Goal: Obtain resource: Download file/media

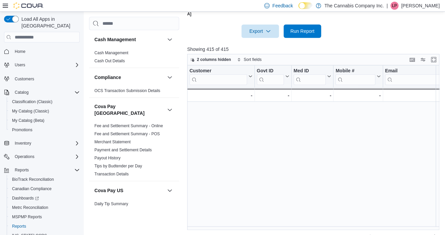
scroll to position [268, 467]
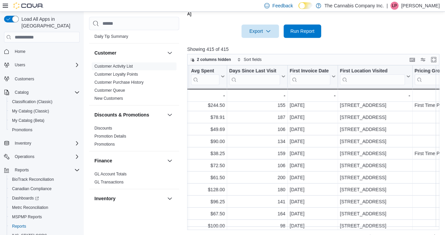
click at [436, 230] on div "Rows per page : 50 Page 1 of 9 1 2 3 4 5 … 9" at bounding box center [313, 236] width 252 height 12
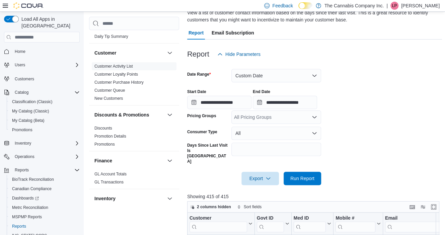
scroll to position [67, 0]
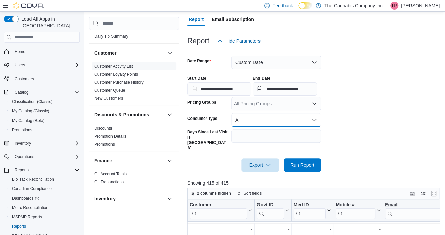
click at [315, 121] on button "All" at bounding box center [277, 119] width 90 height 13
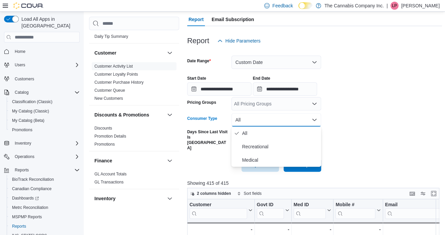
click at [315, 121] on button "All" at bounding box center [277, 119] width 90 height 13
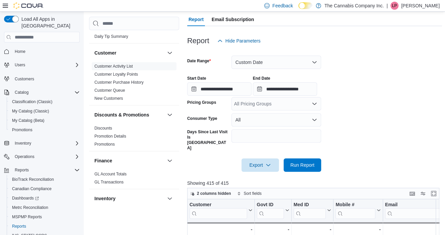
click at [317, 105] on icon "Open list of options" at bounding box center [314, 103] width 5 height 5
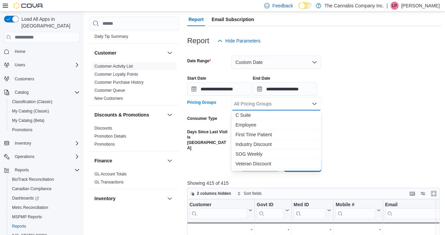
click at [315, 104] on icon "Close list of options" at bounding box center [314, 103] width 5 height 5
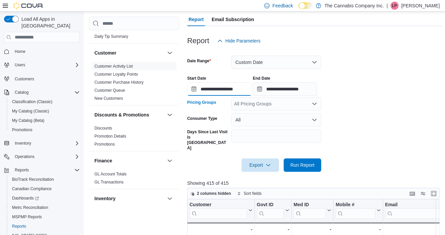
click at [246, 88] on input "**********" at bounding box center [219, 88] width 64 height 13
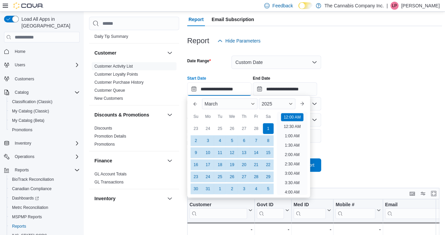
scroll to position [21, 0]
click at [196, 105] on button "Previous Month" at bounding box center [195, 104] width 11 height 11
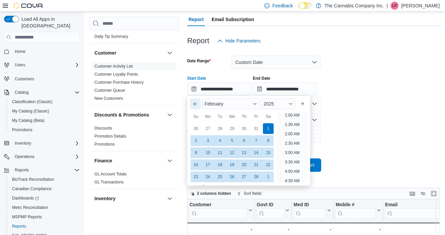
scroll to position [1, 0]
click at [196, 105] on button "Previous Month" at bounding box center [195, 104] width 11 height 11
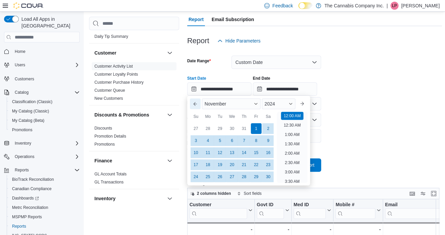
type input "**********"
click at [222, 130] on div "1" at bounding box center [220, 129] width 12 height 12
click at [397, 97] on div at bounding box center [314, 96] width 255 height 1
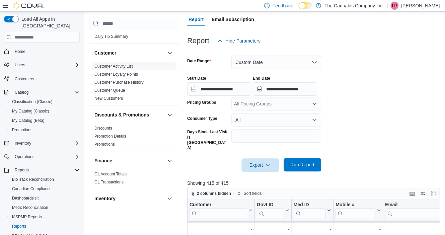
click at [300, 162] on span "Run Report" at bounding box center [303, 165] width 24 height 7
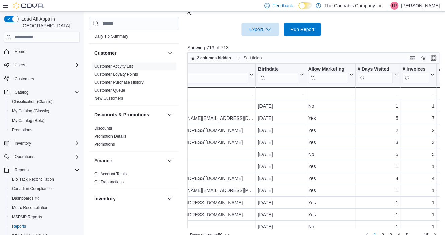
scroll to position [0, 228]
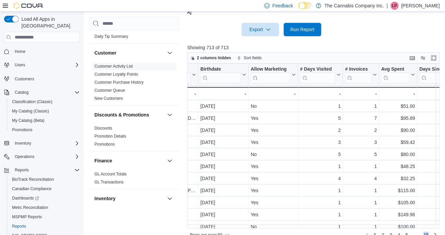
click at [437, 229] on div "Rows per page : 50 Page 1 of 15 1 2 3 4 5 … 15" at bounding box center [313, 235] width 252 height 12
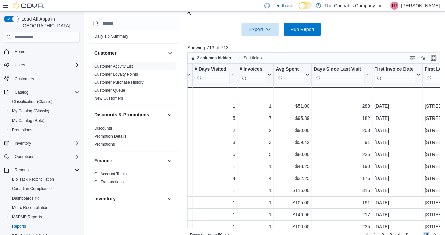
scroll to position [0, 389]
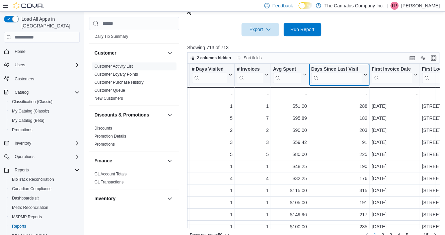
click at [329, 73] on input "search" at bounding box center [336, 78] width 51 height 11
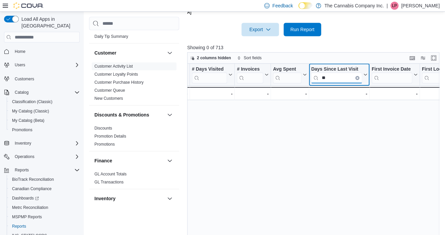
type input "**"
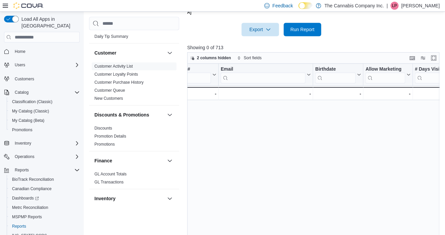
scroll to position [0, 0]
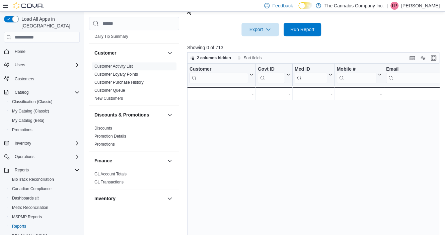
click at [411, 188] on div "Customer Click to view column header actions Govt ID Click to view column heade…" at bounding box center [314, 152] width 255 height 177
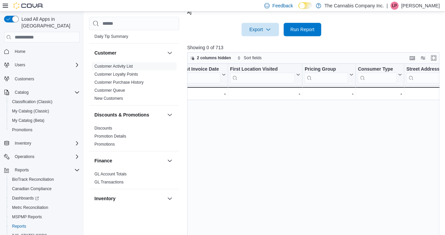
scroll to position [0, 358]
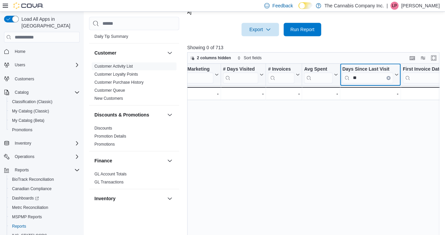
click at [387, 76] on button "Clear input" at bounding box center [388, 78] width 4 height 4
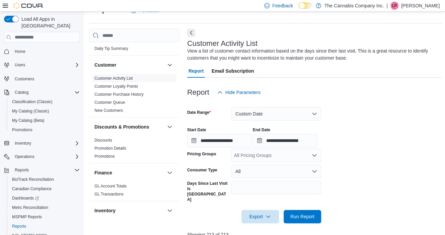
scroll to position [0, 0]
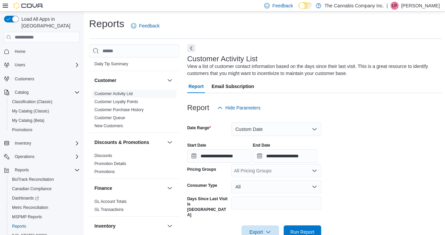
click at [243, 88] on span "Email Subscription" at bounding box center [233, 86] width 43 height 13
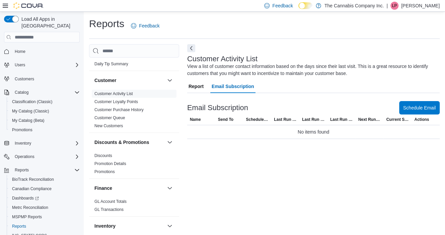
click at [202, 84] on span "Report" at bounding box center [196, 86] width 15 height 13
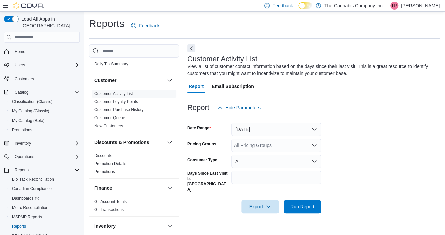
scroll to position [4, 0]
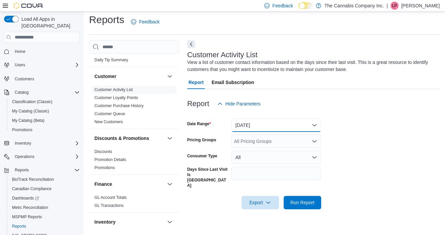
click at [259, 124] on button "[DATE]" at bounding box center [277, 125] width 90 height 13
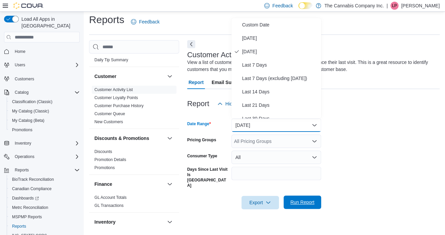
click at [304, 199] on span "Run Report" at bounding box center [303, 202] width 24 height 7
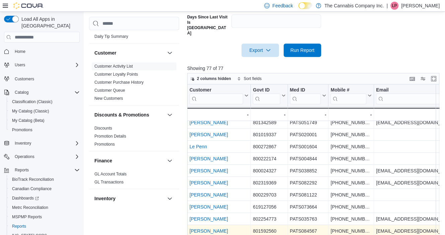
scroll to position [177, 0]
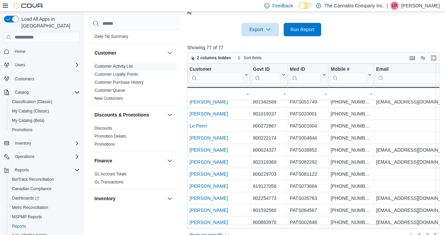
click at [377, 229] on div "Rows per page : 50 Page 1 of 2 1 2" at bounding box center [313, 235] width 252 height 12
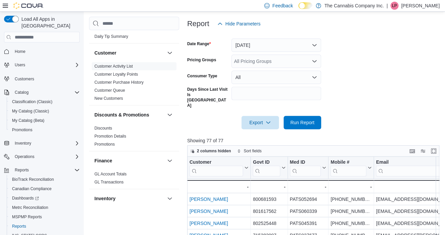
scroll to position [10, 0]
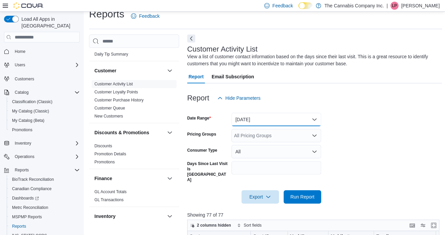
click at [243, 120] on button "[DATE]" at bounding box center [277, 119] width 90 height 13
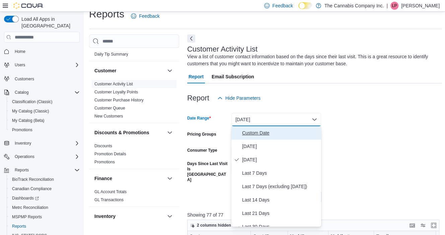
click at [249, 133] on span "Custom Date" at bounding box center [280, 133] width 76 height 8
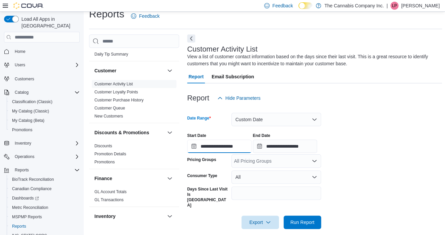
click at [203, 149] on input "**********" at bounding box center [219, 146] width 64 height 13
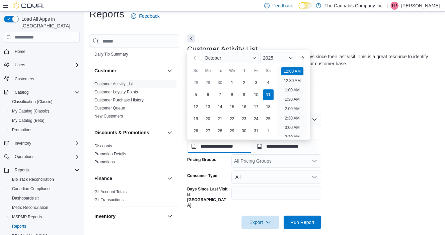
scroll to position [21, 0]
click at [192, 60] on button "Previous Month" at bounding box center [195, 58] width 11 height 11
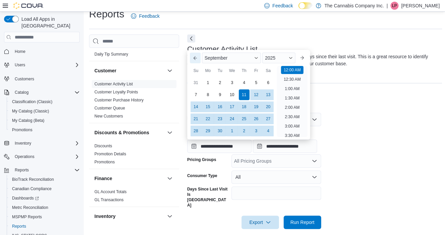
click at [192, 60] on button "Previous Month" at bounding box center [195, 58] width 11 height 11
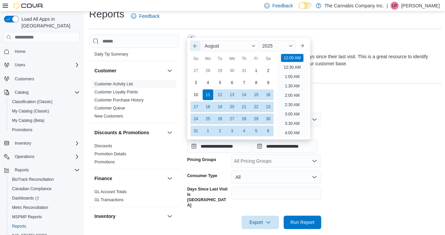
click at [195, 46] on button "Previous Month" at bounding box center [195, 46] width 11 height 11
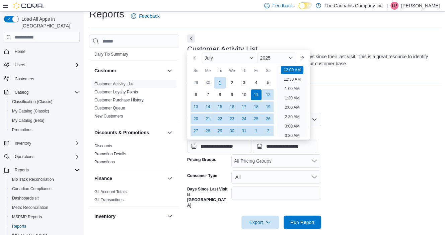
click at [218, 82] on div "1" at bounding box center [220, 83] width 12 height 12
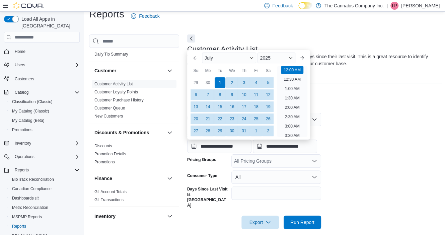
click at [360, 119] on form "**********" at bounding box center [314, 167] width 255 height 124
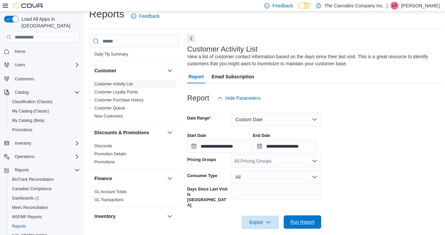
click at [295, 219] on span "Run Report" at bounding box center [303, 222] width 24 height 7
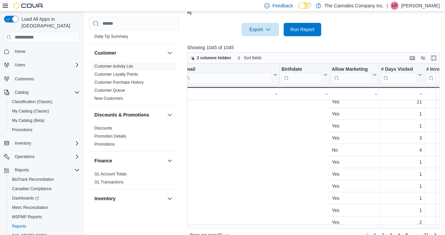
scroll to position [478, 440]
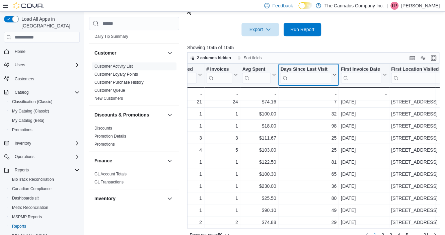
click at [334, 74] on icon at bounding box center [334, 75] width 3 height 2
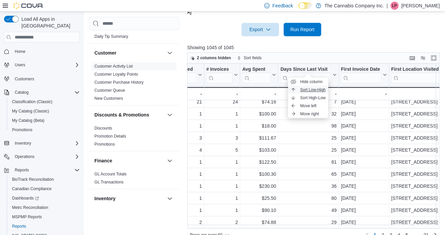
click at [311, 90] on span "Sort Low-High" at bounding box center [312, 89] width 25 height 5
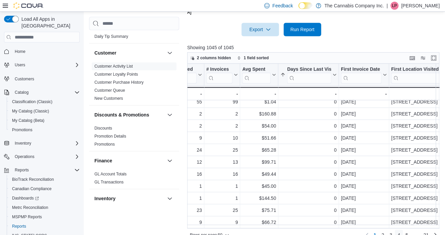
click at [400, 232] on span "4" at bounding box center [399, 235] width 3 height 7
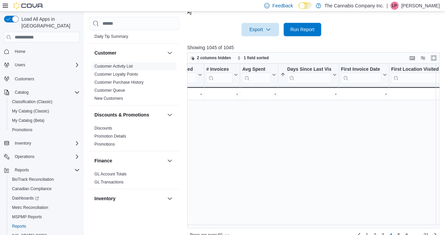
scroll to position [0, 0]
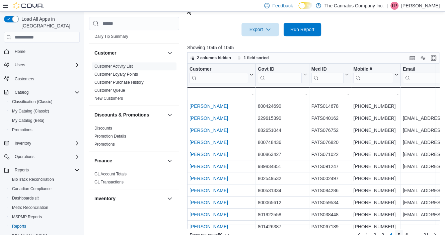
click at [400, 232] on span "5" at bounding box center [399, 235] width 3 height 7
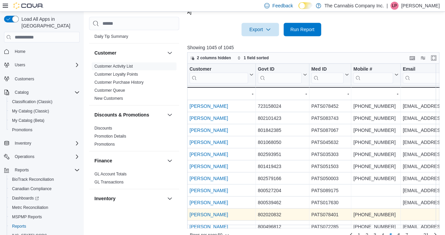
scroll to position [201, 0]
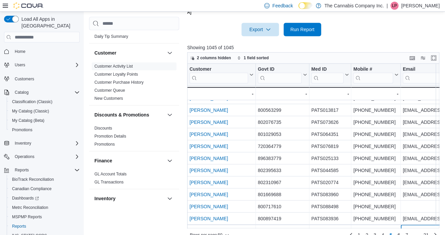
click at [422, 214] on div "Customer Click to view column header actions Govt ID Click to view column heade…" at bounding box center [314, 146] width 255 height 165
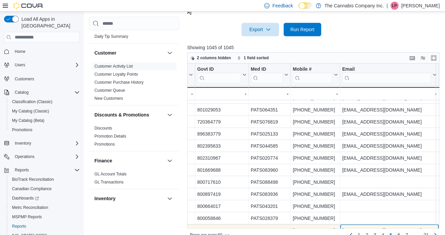
click at [422, 214] on div "Customer Click to view column header actions Govt ID Click to view column heade…" at bounding box center [314, 146] width 255 height 165
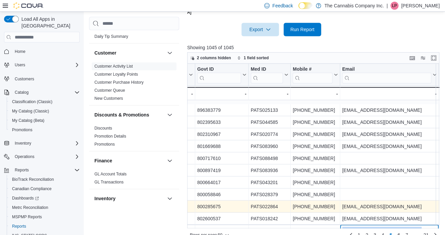
click at [422, 214] on div "Customer Click to view column header actions Govt ID Click to view column heade…" at bounding box center [314, 146] width 255 height 165
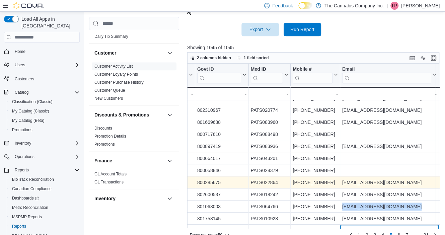
click at [422, 214] on div "Customer Click to view column header actions Govt ID Click to view column heade…" at bounding box center [314, 146] width 255 height 165
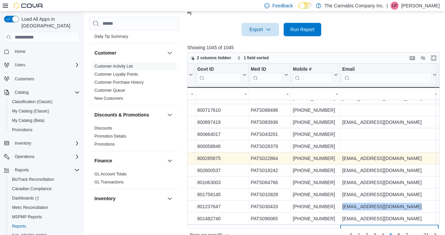
click at [422, 214] on div "Customer Click to view column header actions Govt ID Click to view column heade…" at bounding box center [314, 146] width 255 height 165
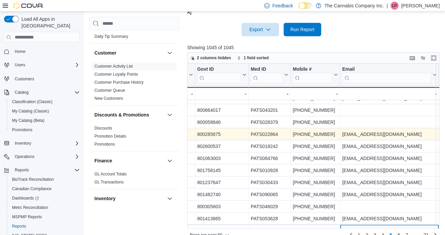
click at [422, 214] on div "Customer Click to view column header actions Govt ID Click to view column heade…" at bounding box center [314, 146] width 255 height 165
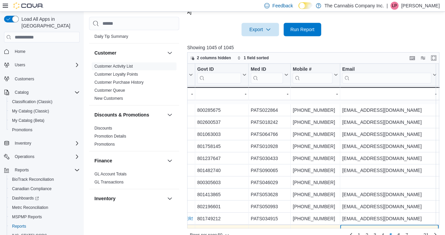
click at [421, 214] on div "Customer Click to view column header actions Govt ID Click to view column heade…" at bounding box center [314, 146] width 255 height 165
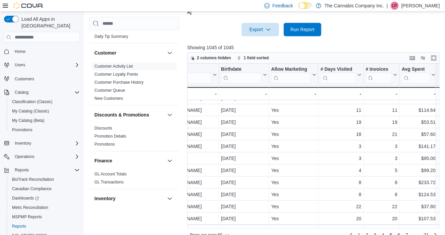
scroll to position [370, 501]
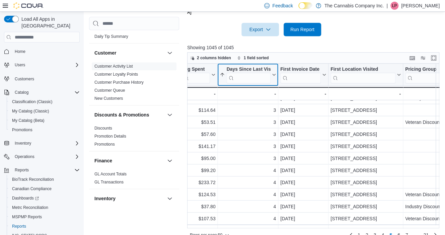
click at [273, 73] on icon at bounding box center [273, 75] width 5 height 4
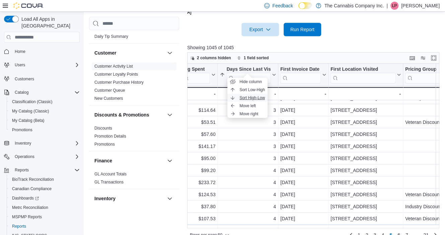
click at [251, 96] on span "Sort High-Low" at bounding box center [252, 97] width 25 height 5
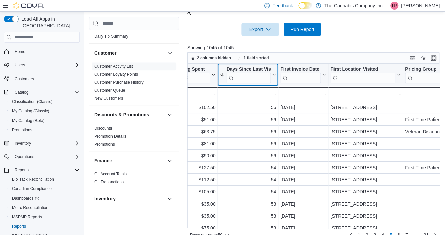
scroll to position [0, 501]
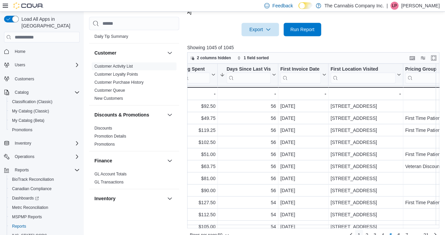
click at [361, 232] on span "1" at bounding box center [359, 235] width 3 height 7
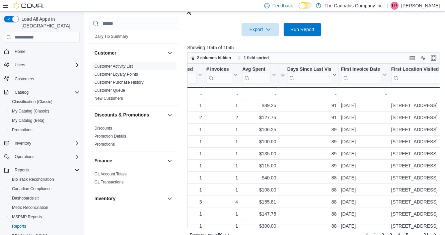
scroll to position [478, 440]
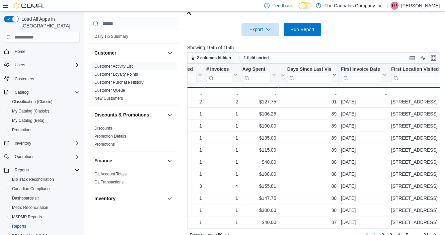
click at [384, 232] on span "2" at bounding box center [383, 235] width 3 height 7
click at [392, 230] on link "3" at bounding box center [391, 235] width 8 height 11
click at [272, 229] on div "Rows per page : 50 Page 3 of 21 1 2 3 4 5 … 21" at bounding box center [313, 235] width 252 height 12
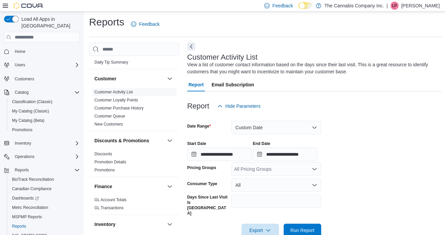
scroll to position [69, 0]
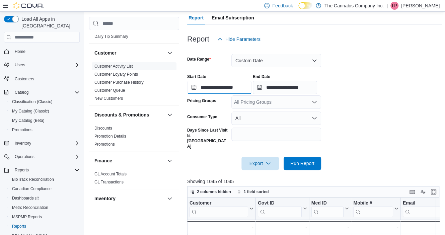
click at [216, 87] on input "**********" at bounding box center [219, 87] width 64 height 13
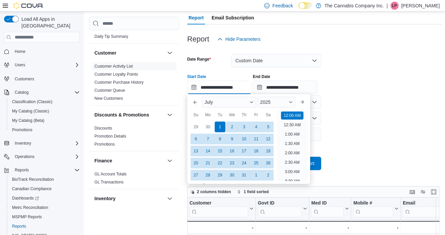
scroll to position [21, 0]
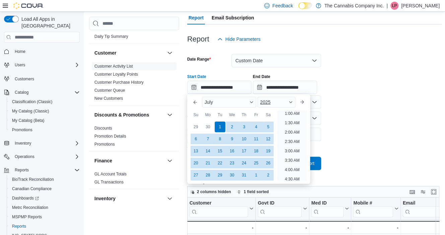
click at [293, 103] on span "Button. Open the year selector. 2025 is currently selected." at bounding box center [291, 102] width 4 height 4
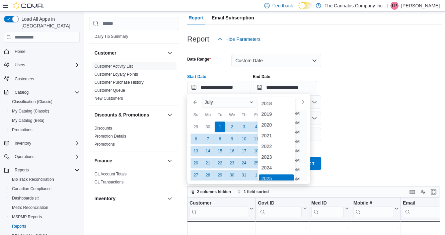
scroll to position [2, 0]
click at [270, 158] on div "2023" at bounding box center [277, 155] width 36 height 8
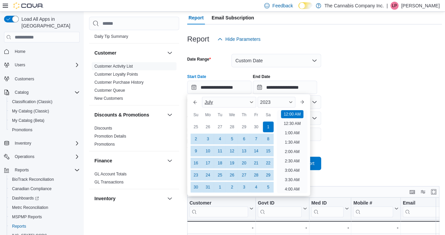
click at [246, 101] on div "July" at bounding box center [229, 102] width 54 height 11
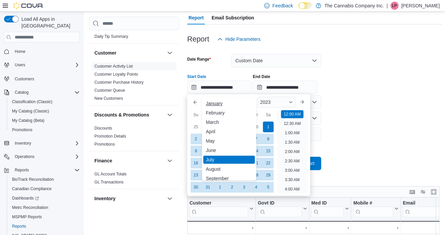
click at [217, 103] on div "January" at bounding box center [229, 104] width 52 height 8
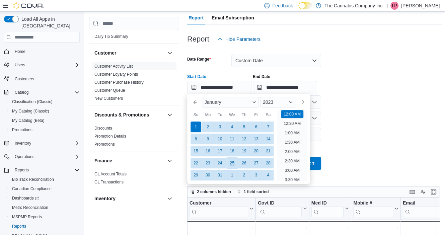
click at [233, 165] on div "25" at bounding box center [232, 163] width 12 height 12
type input "**********"
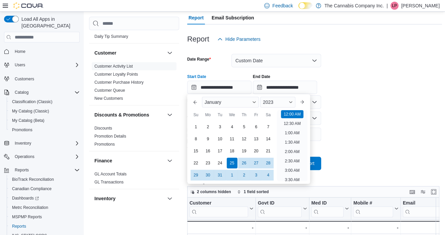
click at [348, 125] on form "**********" at bounding box center [314, 108] width 255 height 124
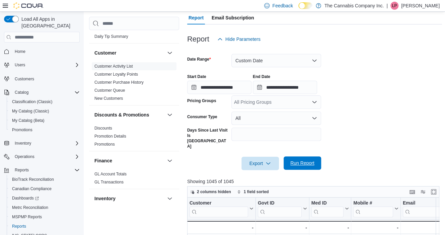
click at [295, 160] on span "Run Report" at bounding box center [303, 163] width 24 height 7
click at [263, 136] on input "Days Since Last Visit Is [GEOGRAPHIC_DATA]" at bounding box center [277, 134] width 90 height 13
type input "*"
click at [355, 113] on form "**********" at bounding box center [314, 108] width 255 height 124
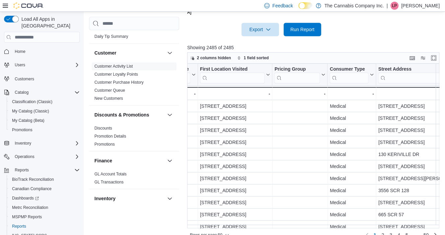
scroll to position [0, 417]
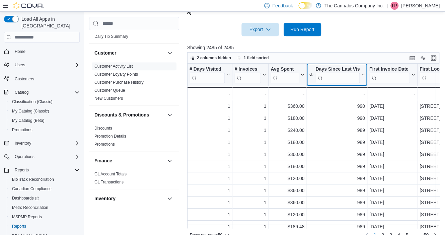
click at [363, 73] on icon at bounding box center [362, 75] width 5 height 4
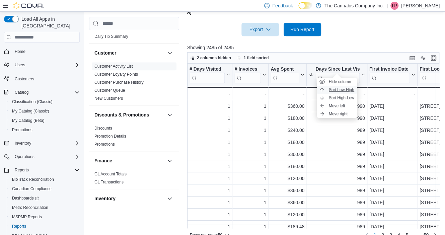
click at [339, 89] on span "Sort Low-High" at bounding box center [341, 89] width 25 height 5
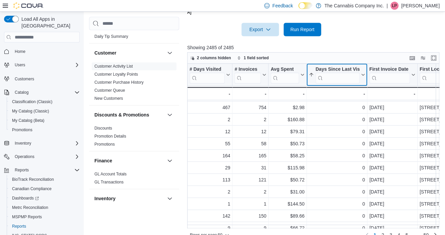
scroll to position [478, 417]
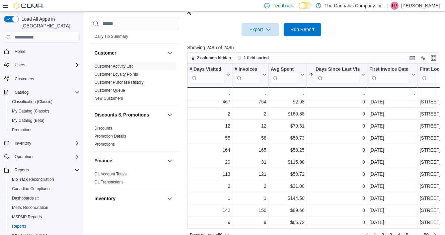
click at [384, 232] on span "2" at bounding box center [383, 235] width 3 height 7
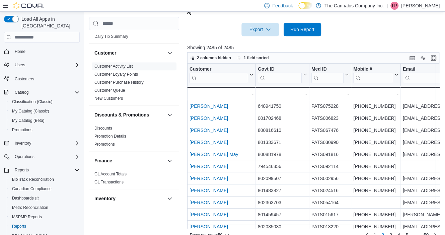
scroll to position [0, 0]
click at [229, 233] on icon "button" at bounding box center [227, 235] width 4 height 4
click at [220, 214] on button "100 rows" at bounding box center [214, 210] width 38 height 13
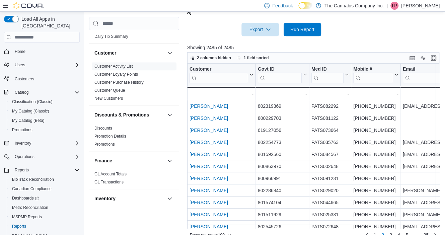
click at [387, 229] on div "Rows per page : 100 Page 2 of 25 1 2 3 4 5 … 25" at bounding box center [313, 235] width 252 height 12
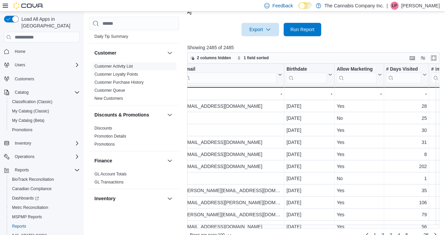
scroll to position [0, 440]
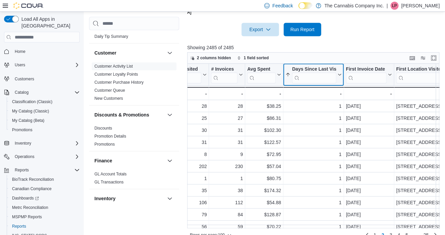
click at [337, 73] on icon at bounding box center [338, 75] width 5 height 4
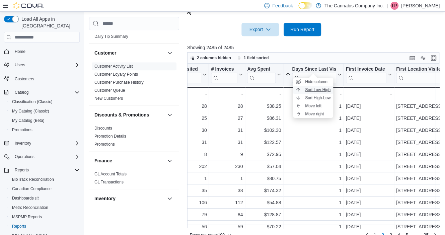
click at [317, 92] on span "Sort Low-High" at bounding box center [317, 89] width 25 height 5
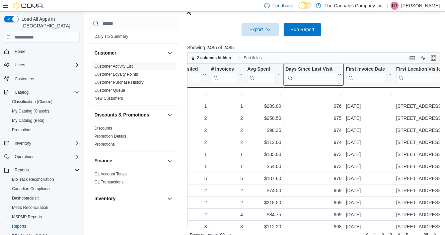
click at [340, 73] on icon at bounding box center [338, 75] width 5 height 4
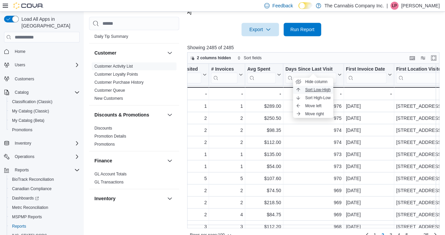
click at [319, 89] on span "Sort Low-High" at bounding box center [317, 89] width 25 height 5
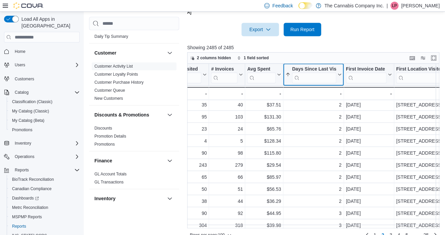
scroll to position [1081, 440]
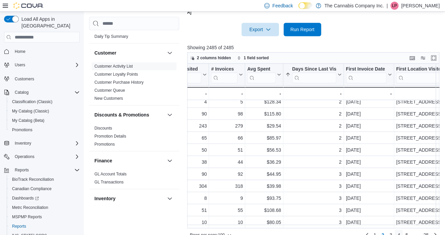
click at [400, 232] on span "4" at bounding box center [399, 235] width 3 height 7
click at [409, 232] on span "6" at bounding box center [407, 235] width 3 height 7
click at [409, 232] on span "8" at bounding box center [407, 235] width 3 height 7
click at [409, 232] on span "10" at bounding box center [405, 235] width 5 height 7
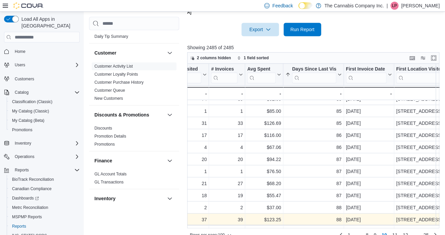
scroll to position [1048, 440]
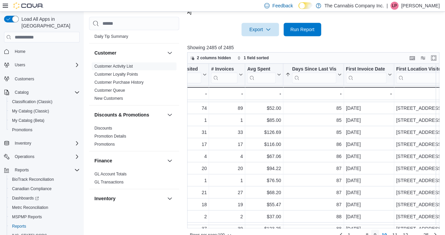
click at [377, 232] on span "9" at bounding box center [375, 235] width 3 height 7
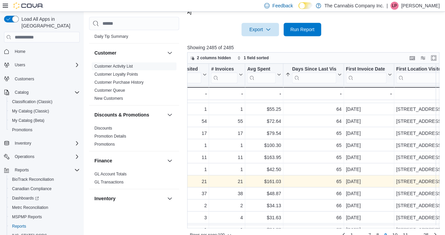
scroll to position [1081, 440]
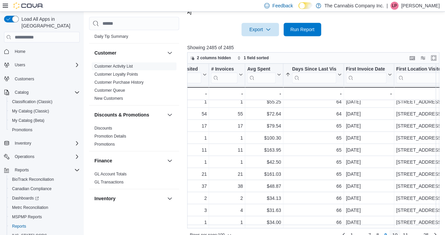
click at [398, 232] on span "10" at bounding box center [394, 235] width 5 height 7
click at [398, 232] on span "11" at bounding box center [394, 235] width 5 height 7
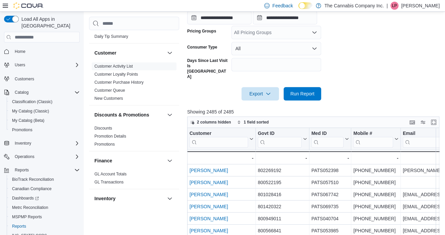
scroll to position [69, 0]
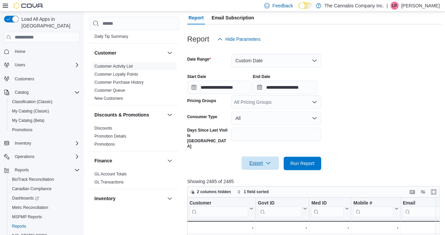
click at [259, 156] on span "Export" at bounding box center [260, 162] width 29 height 13
click at [262, 164] on span "Export to Excel" at bounding box center [261, 166] width 30 height 5
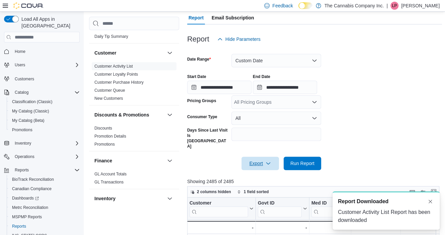
scroll to position [0, 0]
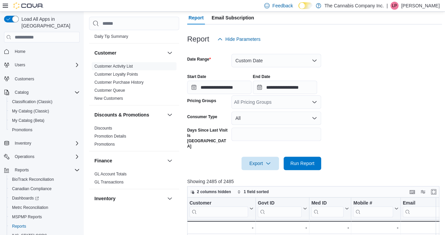
click at [391, 76] on div "**********" at bounding box center [314, 81] width 255 height 25
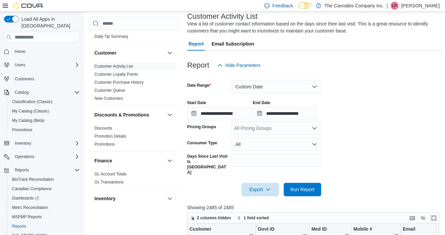
scroll to position [42, 0]
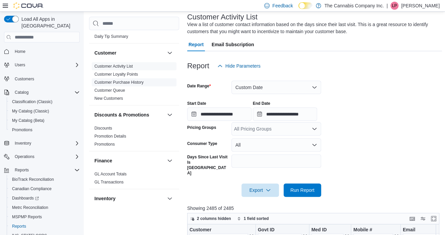
click at [135, 80] on link "Customer Purchase History" at bounding box center [119, 82] width 49 height 5
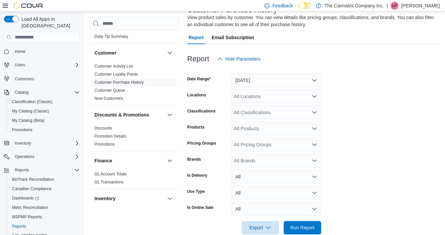
scroll to position [61, 0]
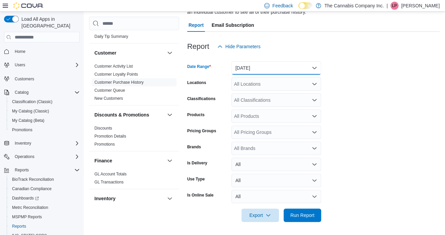
click at [313, 70] on button "[DATE]" at bounding box center [277, 67] width 90 height 13
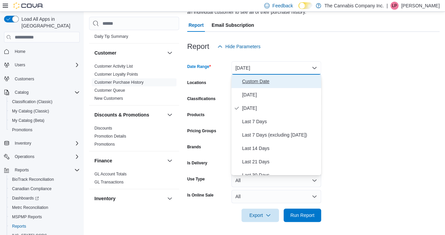
click at [265, 79] on span "Custom Date" at bounding box center [280, 81] width 76 height 8
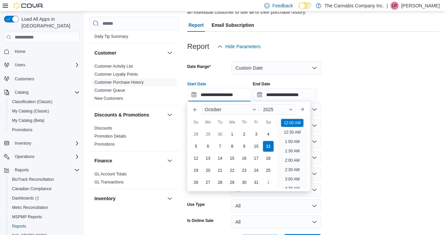
click at [218, 93] on input "**********" at bounding box center [219, 94] width 64 height 13
click at [196, 111] on button "Previous Month" at bounding box center [195, 109] width 11 height 11
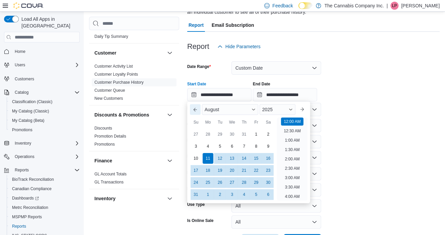
click at [196, 111] on button "Previous Month" at bounding box center [195, 109] width 11 height 11
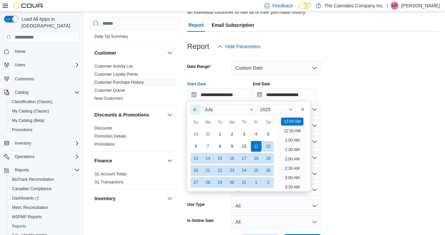
click at [196, 111] on button "Previous Month" at bounding box center [195, 109] width 11 height 11
click at [221, 133] on div "1" at bounding box center [220, 134] width 12 height 12
type input "**********"
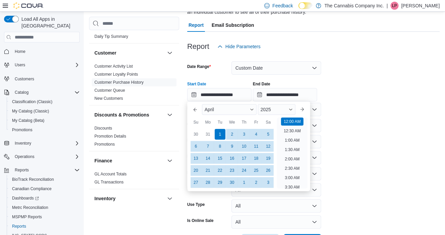
click at [358, 148] on form "**********" at bounding box center [313, 150] width 253 height 194
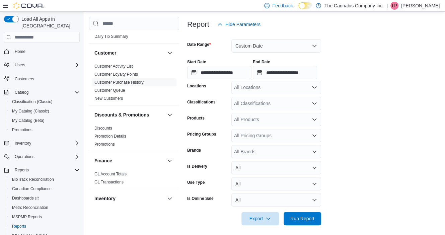
scroll to position [87, 0]
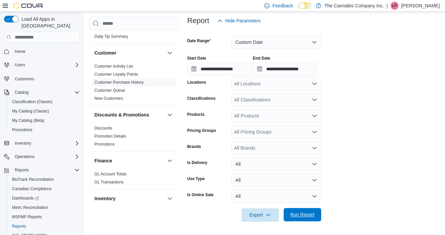
click at [303, 217] on span "Run Report" at bounding box center [303, 214] width 24 height 7
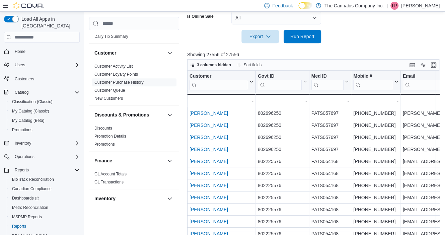
scroll to position [279, 0]
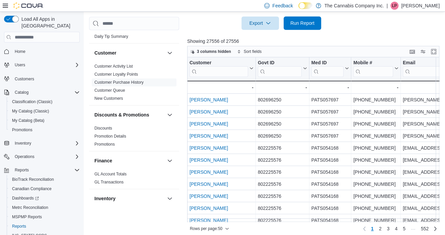
click at [420, 222] on div "Rows per page : 50 Page 1 of 552 1 2 3 4 5 … 552" at bounding box center [313, 228] width 252 height 12
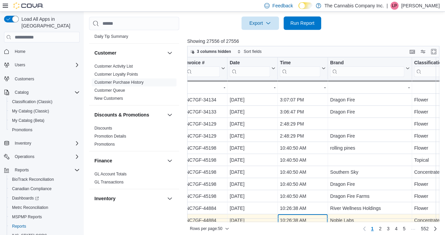
scroll to position [20, 661]
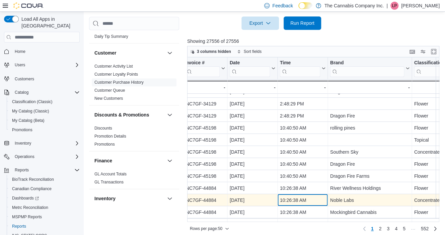
click at [308, 216] on div "Customer Click to view column header actions Govt ID Click to view column heade…" at bounding box center [314, 139] width 255 height 165
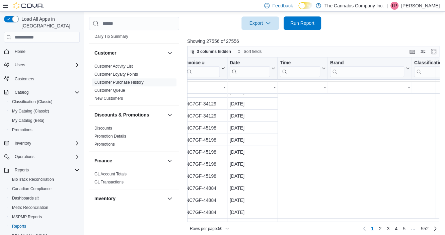
scroll to position [20, 440]
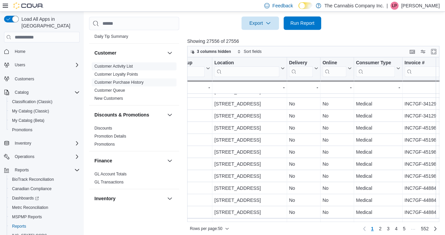
click at [115, 64] on link "Customer Activity List" at bounding box center [114, 66] width 39 height 5
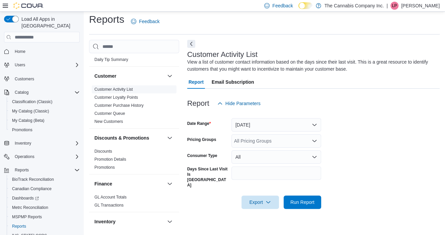
scroll to position [4, 0]
click at [145, 23] on span "Feedback" at bounding box center [149, 21] width 20 height 7
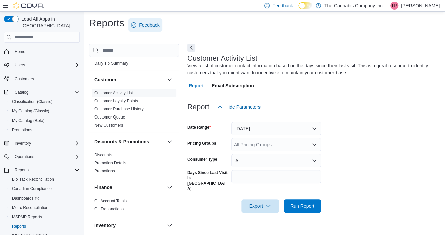
scroll to position [0, 0]
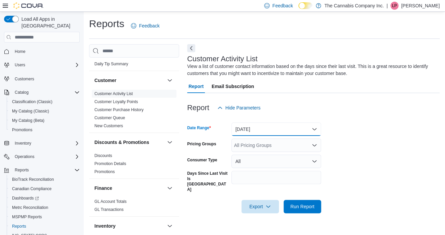
click at [246, 132] on button "[DATE]" at bounding box center [277, 129] width 90 height 13
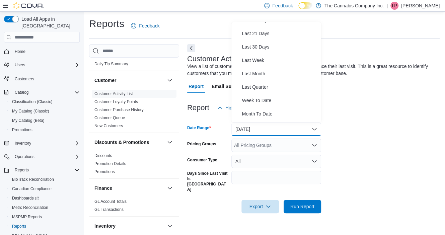
scroll to position [101, 0]
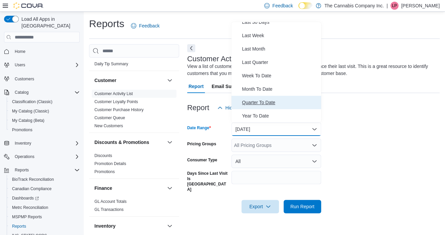
click at [275, 104] on span "Quarter To Date" at bounding box center [280, 103] width 76 height 8
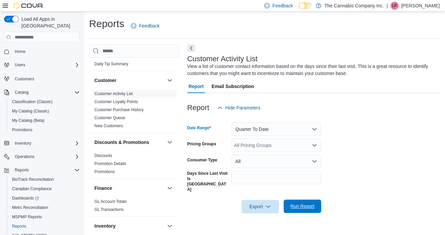
click at [304, 203] on span "Run Report" at bounding box center [303, 206] width 24 height 7
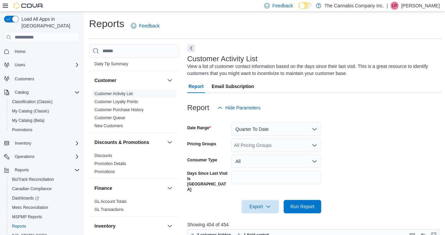
scroll to position [177, 0]
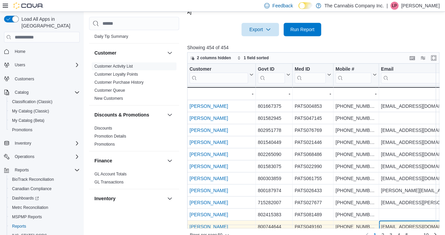
click at [425, 213] on div "Customer Click to view column header actions Govt ID Click to view column heade…" at bounding box center [314, 146] width 255 height 165
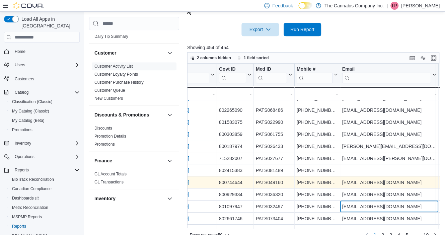
click at [425, 213] on div "Customer Click to view column header actions Govt ID Click to view column heade…" at bounding box center [314, 146] width 255 height 165
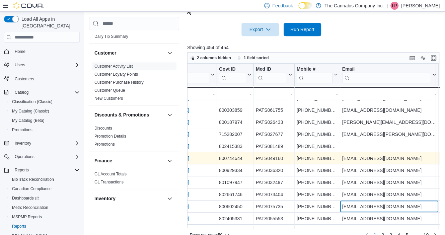
click at [425, 213] on div "Customer Click to view column header actions Govt ID Click to view column heade…" at bounding box center [314, 146] width 255 height 165
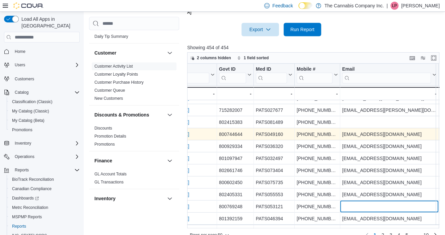
click at [425, 213] on div "Customer Click to view column header actions Govt ID Click to view column heade…" at bounding box center [314, 146] width 255 height 165
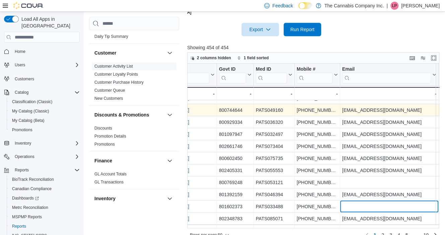
click at [425, 213] on div "Customer Click to view column header actions Govt ID Click to view column heade…" at bounding box center [314, 146] width 255 height 165
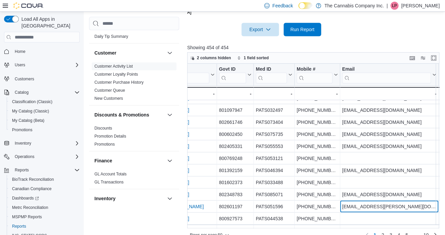
click at [425, 213] on div "Customer Click to view column header actions Govt ID Click to view column heade…" at bounding box center [314, 146] width 255 height 165
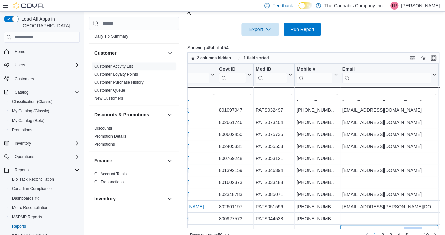
scroll to position [165, 39]
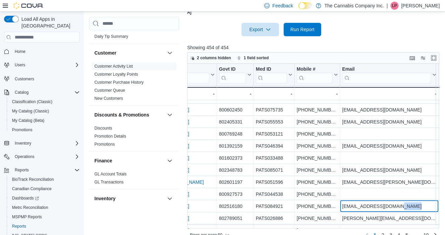
click at [425, 213] on div "Customer Click to view column header actions Govt ID Click to view column heade…" at bounding box center [314, 146] width 255 height 165
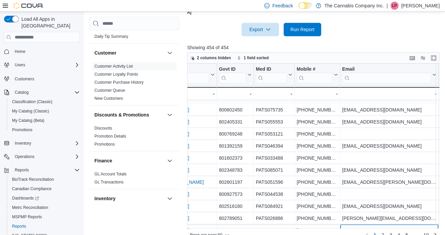
scroll to position [189, 39]
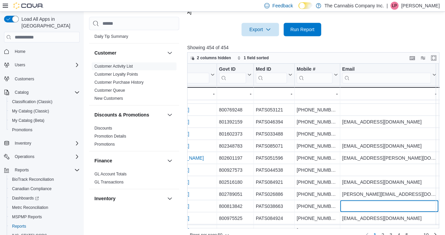
click at [425, 213] on div "Customer Click to view column header actions Govt ID Click to view column heade…" at bounding box center [314, 146] width 255 height 165
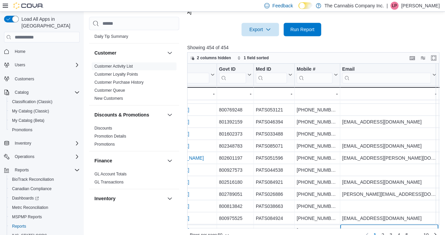
click at [425, 213] on div "Customer Click to view column header actions Govt ID Click to view column heade…" at bounding box center [314, 146] width 255 height 165
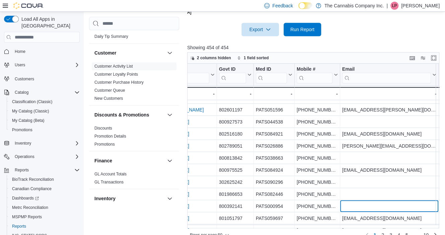
click at [425, 213] on div "Customer Click to view column header actions Govt ID Click to view column heade…" at bounding box center [314, 146] width 255 height 165
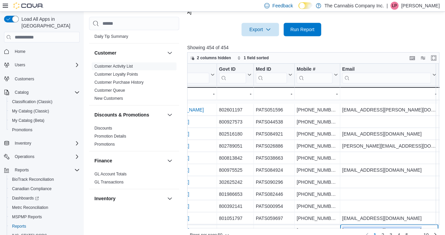
click at [425, 213] on div "Customer Click to view column header actions Govt ID Click to view column heade…" at bounding box center [314, 146] width 255 height 165
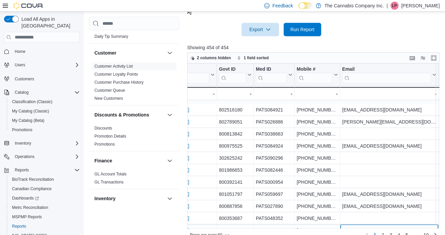
click at [425, 213] on div "Customer Click to view column header actions Govt ID Click to view column heade…" at bounding box center [314, 146] width 255 height 165
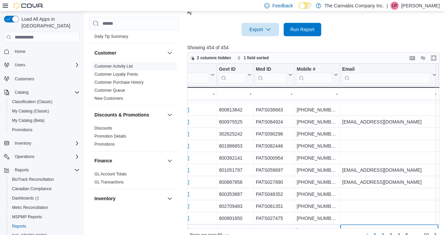
click at [425, 213] on div "Customer Click to view column header actions Govt ID Click to view column heade…" at bounding box center [314, 146] width 255 height 165
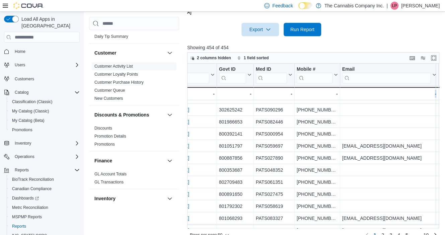
click at [425, 213] on div "Customer Click to view column header actions Govt ID Click to view column heade…" at bounding box center [314, 146] width 255 height 165
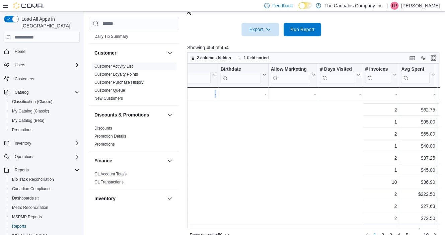
scroll to position [310, 480]
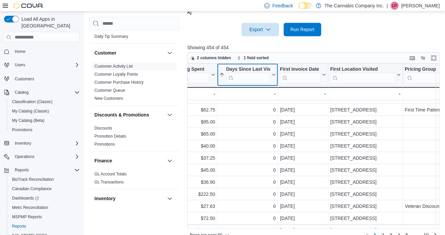
click at [273, 73] on icon at bounding box center [272, 75] width 5 height 4
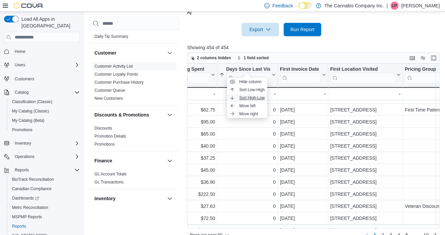
click at [249, 99] on span "Sort High-Low" at bounding box center [251, 97] width 25 height 5
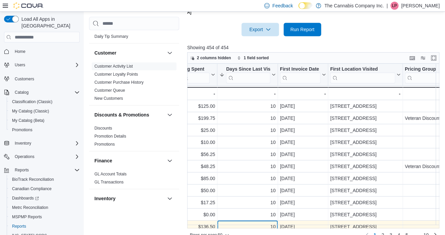
scroll to position [20, 480]
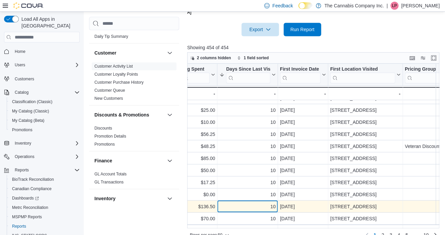
click at [261, 214] on div "Customer Click to view column header actions Govt ID Click to view column heade…" at bounding box center [314, 146] width 255 height 165
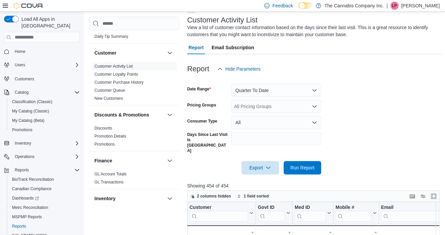
scroll to position [16, 0]
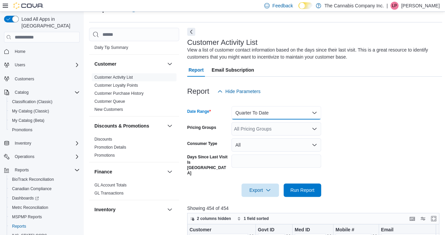
click at [278, 108] on button "Quarter To Date" at bounding box center [277, 112] width 90 height 13
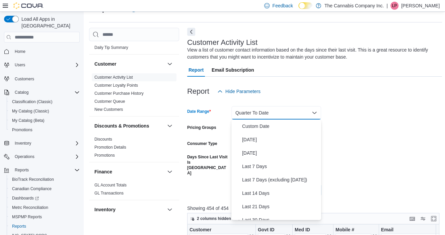
scroll to position [101, 0]
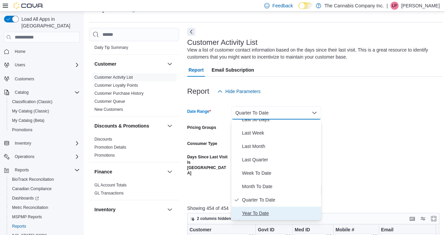
click at [279, 211] on span "Year To Date" at bounding box center [280, 213] width 76 height 8
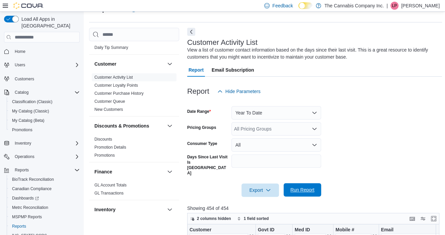
click at [308, 187] on span "Run Report" at bounding box center [303, 190] width 24 height 7
click at [348, 137] on form "Date Range Year To Date Pricing Groups All Pricing Groups Consumer Type All Day…" at bounding box center [314, 147] width 255 height 99
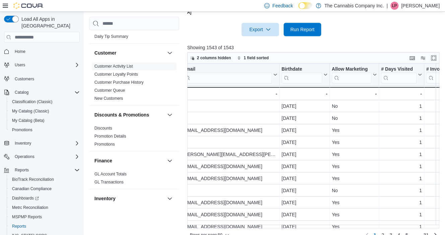
scroll to position [0, 440]
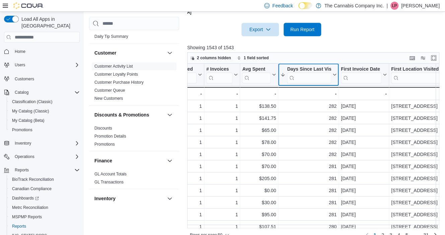
click at [334, 73] on icon at bounding box center [333, 75] width 5 height 4
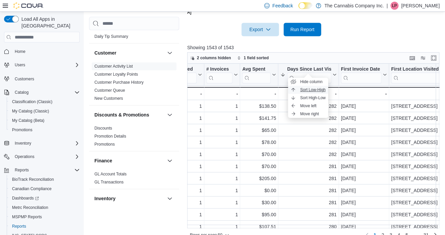
click at [302, 90] on span "Sort Low-High" at bounding box center [312, 89] width 25 height 5
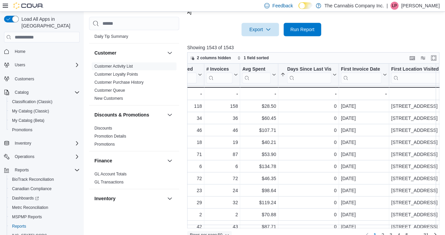
click at [229, 234] on icon "button" at bounding box center [227, 235] width 3 height 2
click at [217, 213] on span "100 rows" at bounding box center [217, 211] width 21 height 5
click at [400, 232] on span "4" at bounding box center [399, 235] width 3 height 7
click at [409, 232] on span "6" at bounding box center [407, 235] width 3 height 7
click at [409, 232] on span "8" at bounding box center [407, 235] width 3 height 7
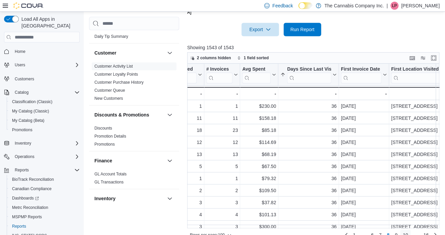
click at [409, 232] on span "10" at bounding box center [405, 235] width 5 height 7
click at [409, 232] on span "12" at bounding box center [405, 235] width 5 height 7
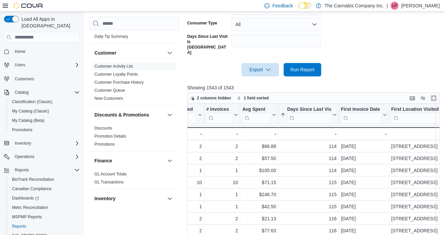
scroll to position [171, 0]
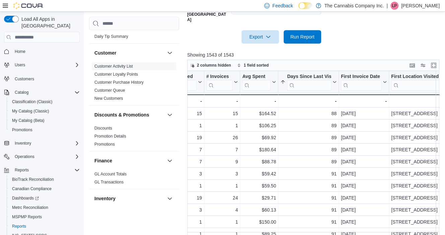
scroll to position [170, 0]
click at [259, 29] on span "Export" at bounding box center [260, 35] width 29 height 13
click at [260, 40] on span "Export to Excel" at bounding box center [261, 39] width 30 height 5
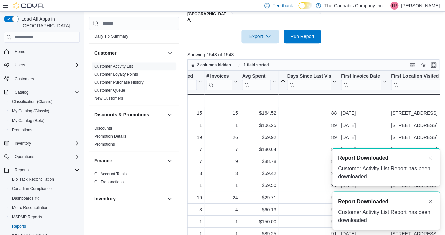
scroll to position [0, 0]
click at [260, 43] on div at bounding box center [314, 47] width 255 height 8
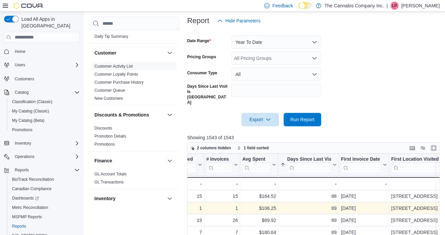
scroll to position [3, 0]
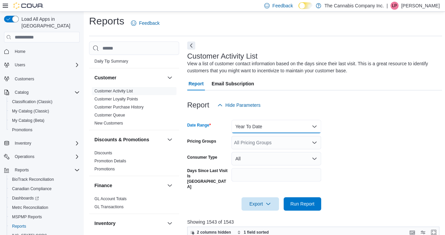
click at [263, 127] on button "Year To Date" at bounding box center [277, 126] width 90 height 13
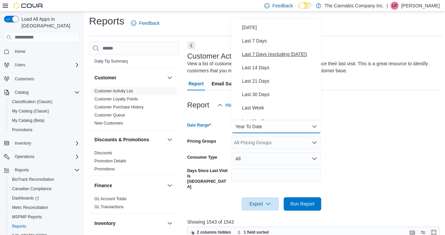
scroll to position [0, 0]
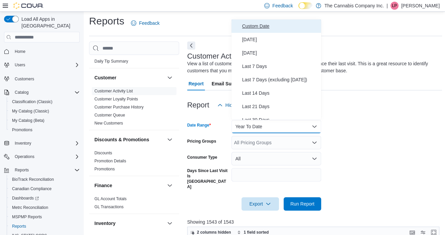
click at [262, 26] on span "Custom Date" at bounding box center [280, 26] width 76 height 8
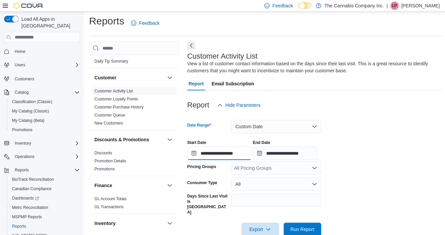
click at [210, 158] on input "**********" at bounding box center [219, 153] width 64 height 13
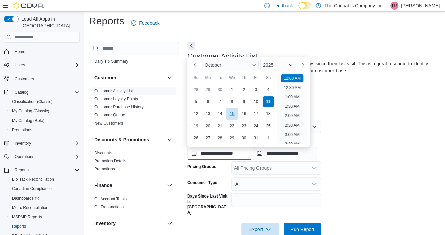
scroll to position [21, 0]
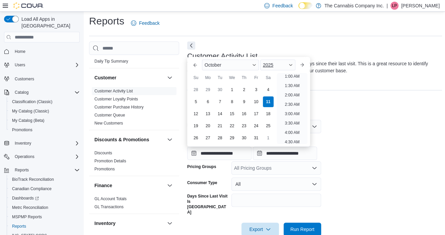
click at [291, 65] on div "2025" at bounding box center [277, 65] width 35 height 11
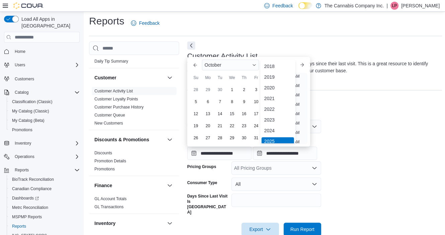
scroll to position [2, 0]
click at [275, 117] on div "2023" at bounding box center [278, 118] width 33 height 8
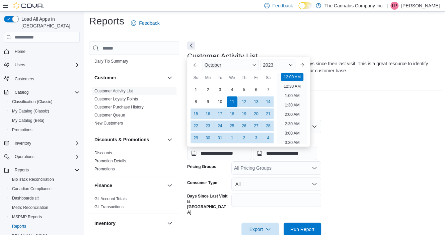
click at [212, 65] on span "October" at bounding box center [213, 64] width 17 height 5
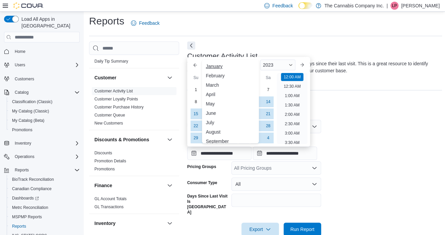
click at [212, 66] on div "January" at bounding box center [230, 66] width 54 height 8
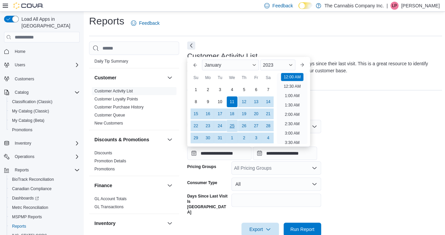
click at [232, 126] on div "25" at bounding box center [232, 126] width 12 height 12
type input "**********"
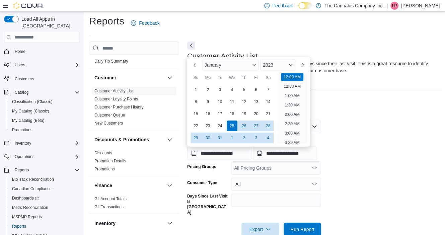
click at [384, 149] on div "**********" at bounding box center [314, 147] width 255 height 25
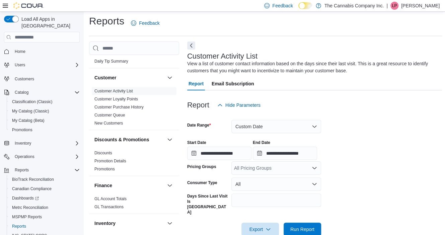
scroll to position [70, 0]
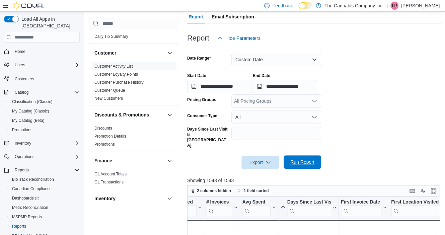
click at [295, 159] on span "Run Report" at bounding box center [303, 162] width 24 height 7
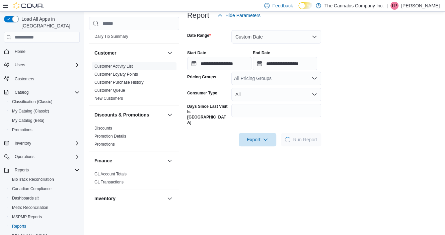
scroll to position [103, 0]
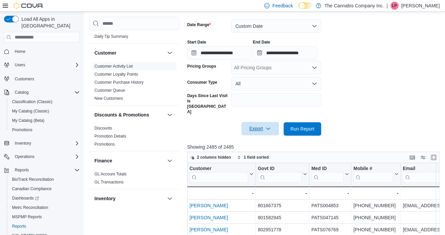
click at [255, 122] on span "Export" at bounding box center [260, 128] width 29 height 13
click at [258, 132] on span "Export to Excel" at bounding box center [261, 131] width 30 height 5
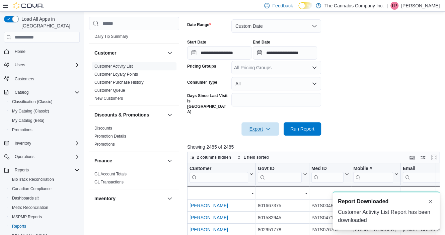
scroll to position [0, 0]
